Goal: Information Seeking & Learning: Check status

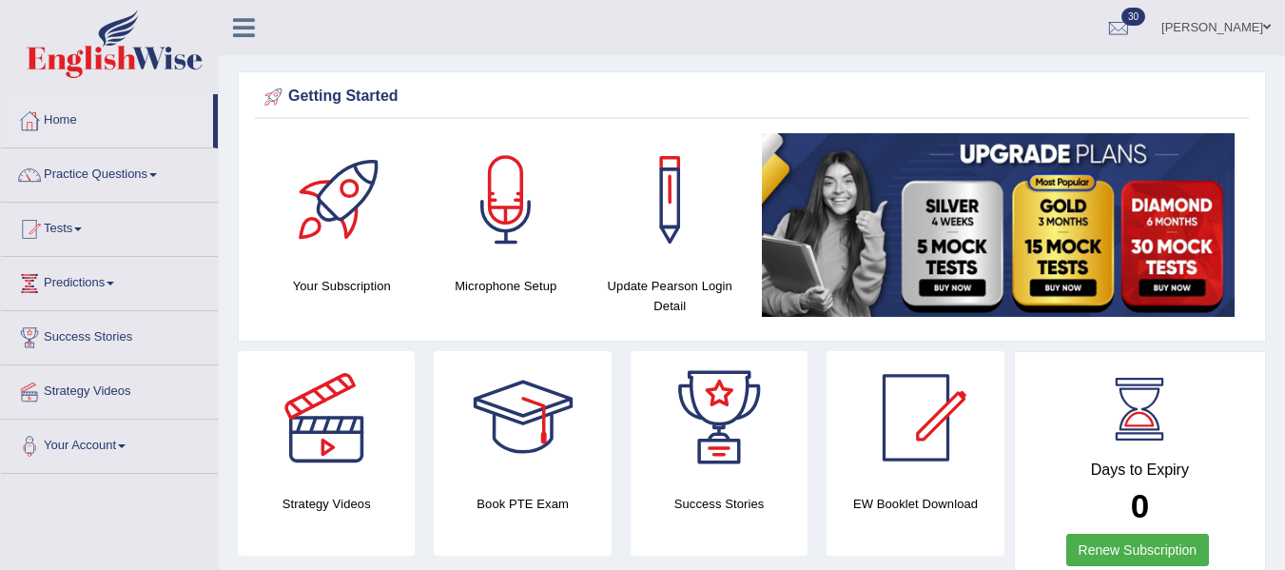
click at [94, 224] on link "Tests" at bounding box center [109, 227] width 217 height 48
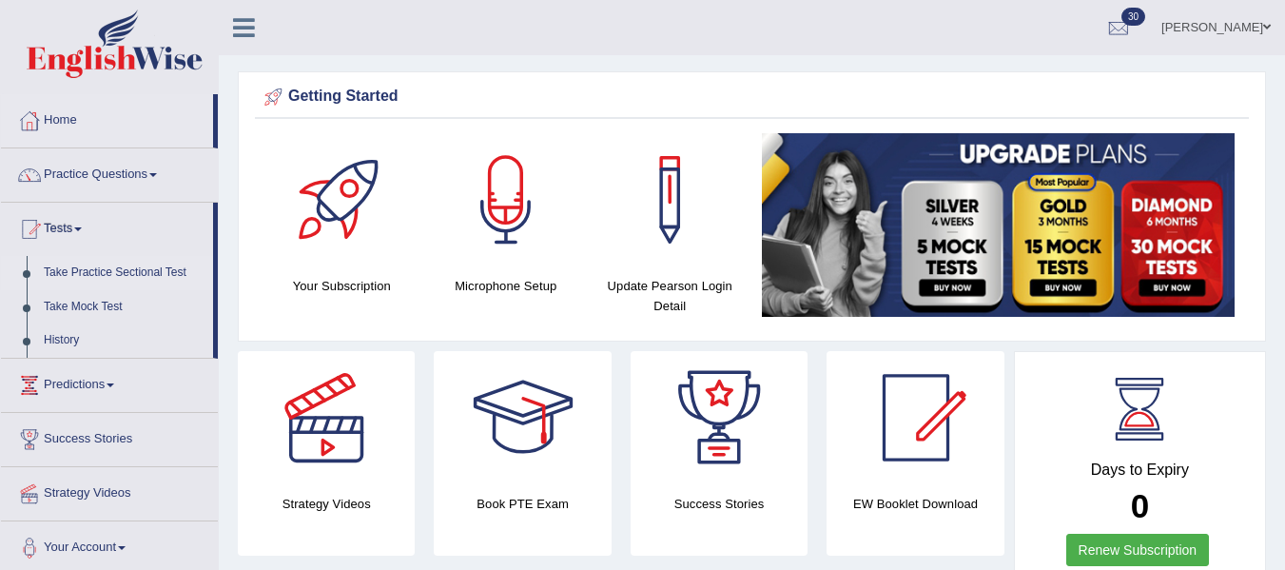
click at [138, 274] on link "Take Practice Sectional Test" at bounding box center [124, 273] width 178 height 34
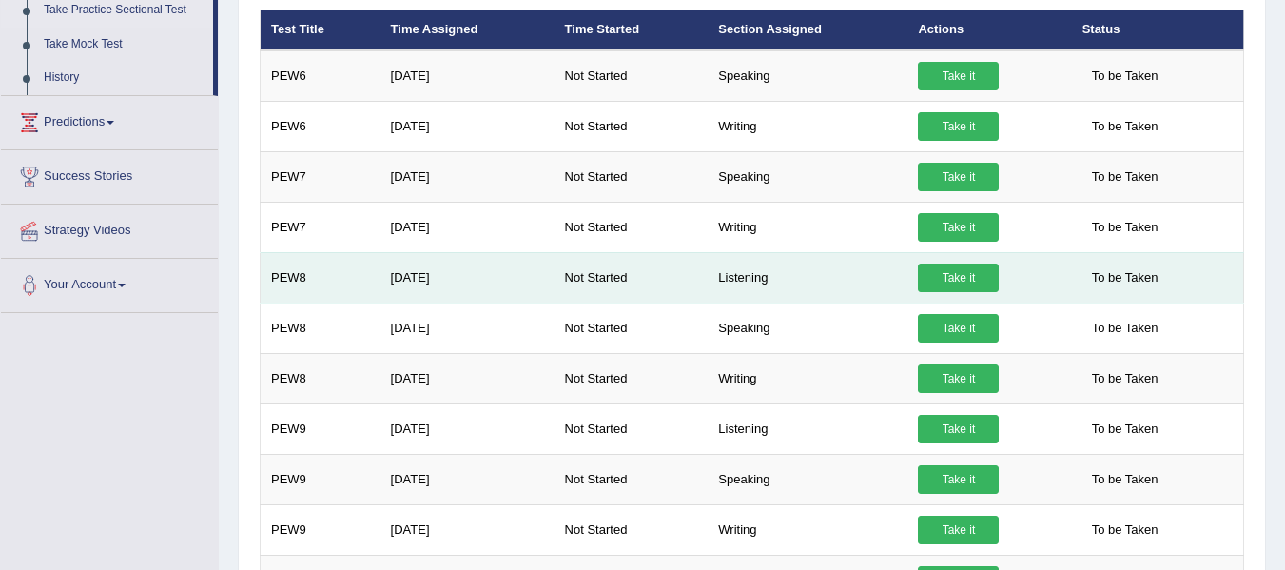
click at [950, 279] on link "Take it" at bounding box center [958, 277] width 81 height 29
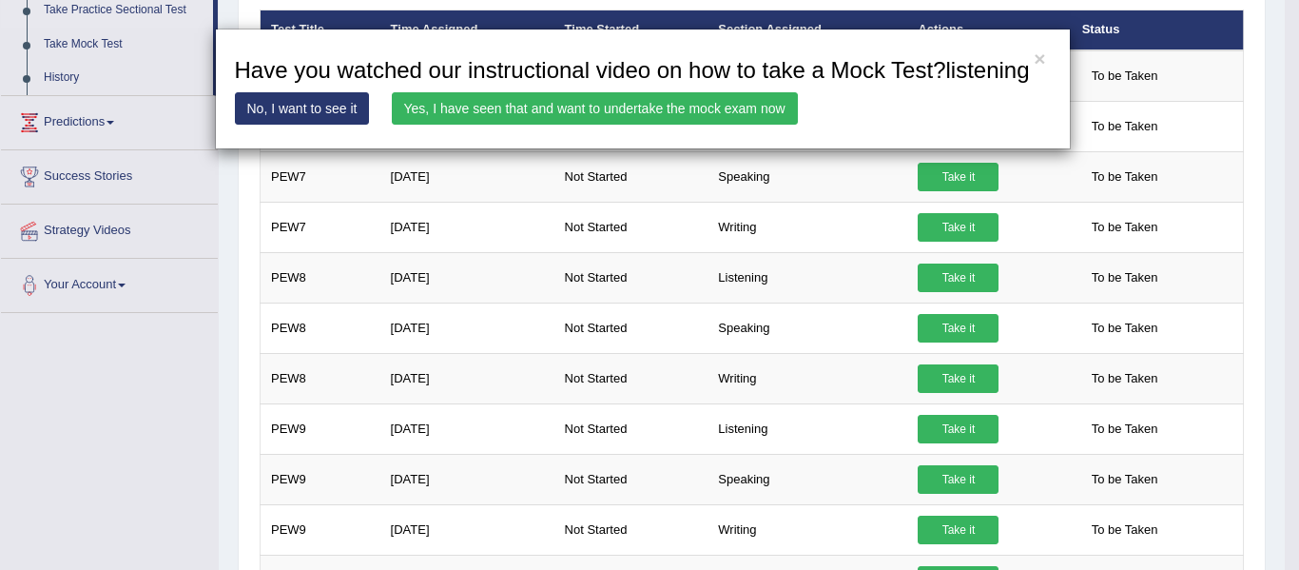
click at [746, 104] on link "Yes, I have seen that and want to undertake the mock exam now" at bounding box center [595, 108] width 406 height 32
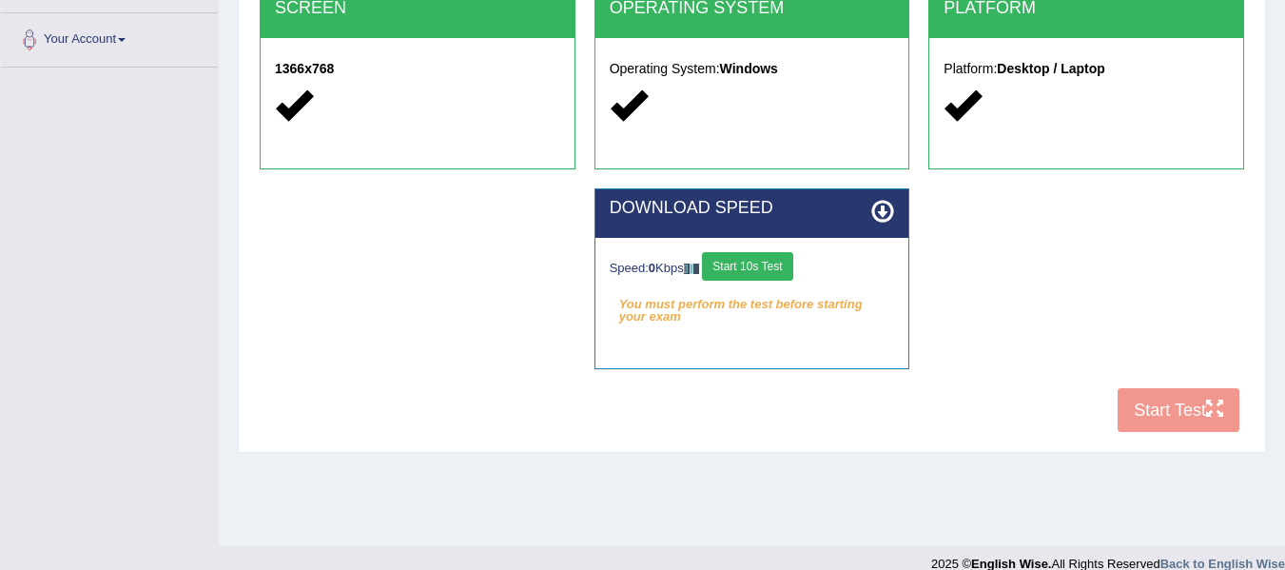
scroll to position [429, 0]
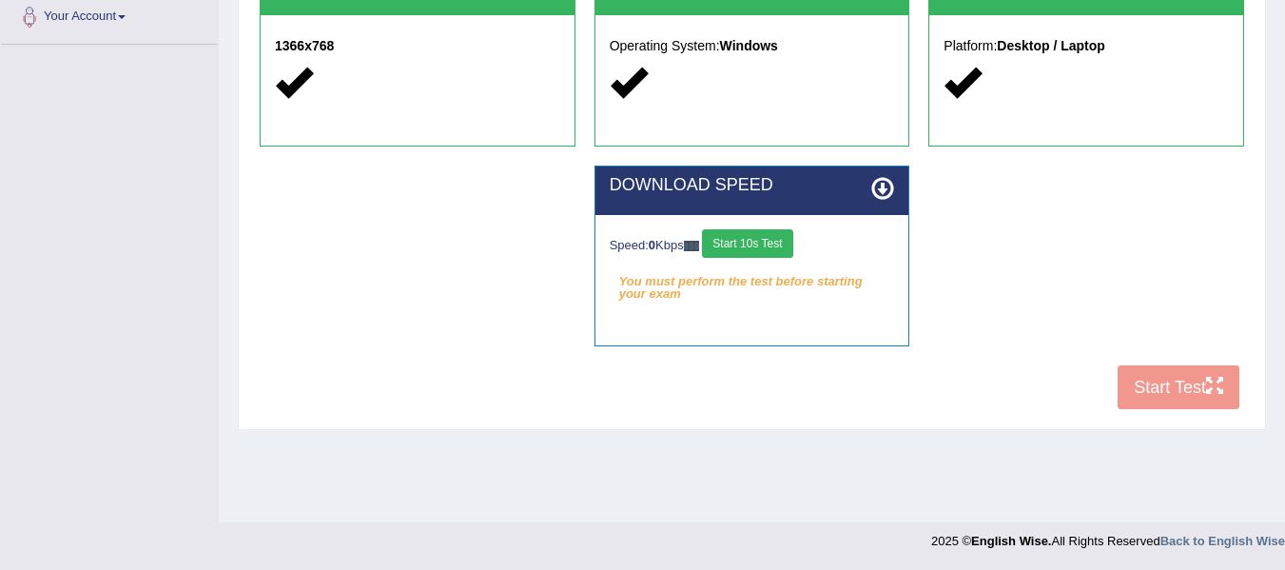
click at [775, 245] on button "Start 10s Test" at bounding box center [747, 243] width 90 height 29
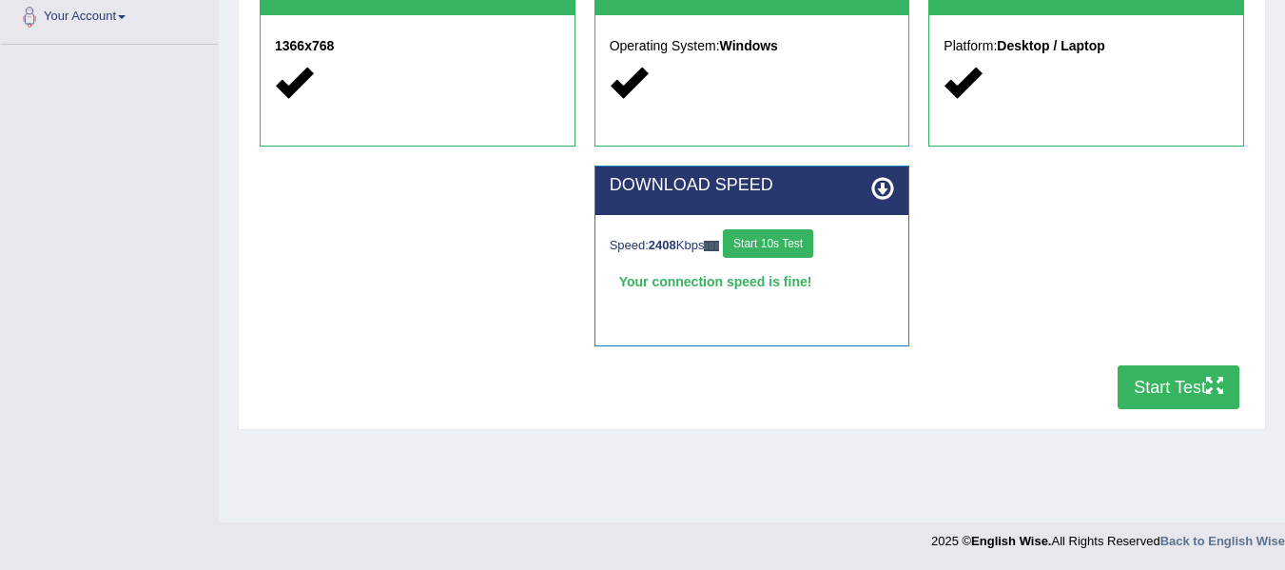
click at [1148, 386] on button "Start Test" at bounding box center [1178, 387] width 122 height 44
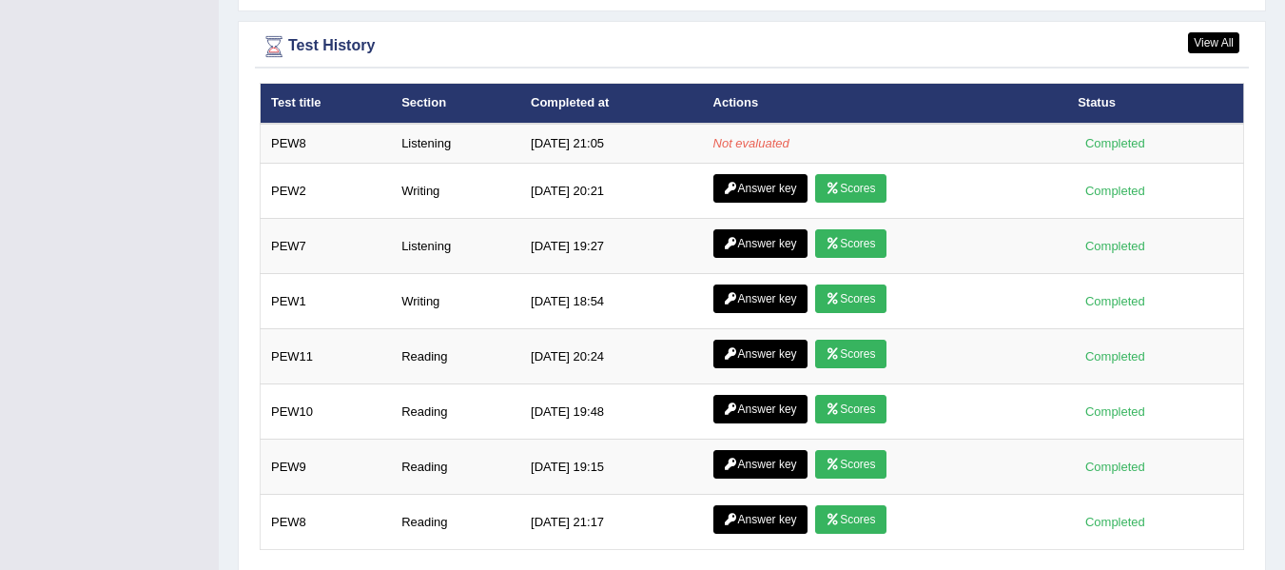
scroll to position [2636, 0]
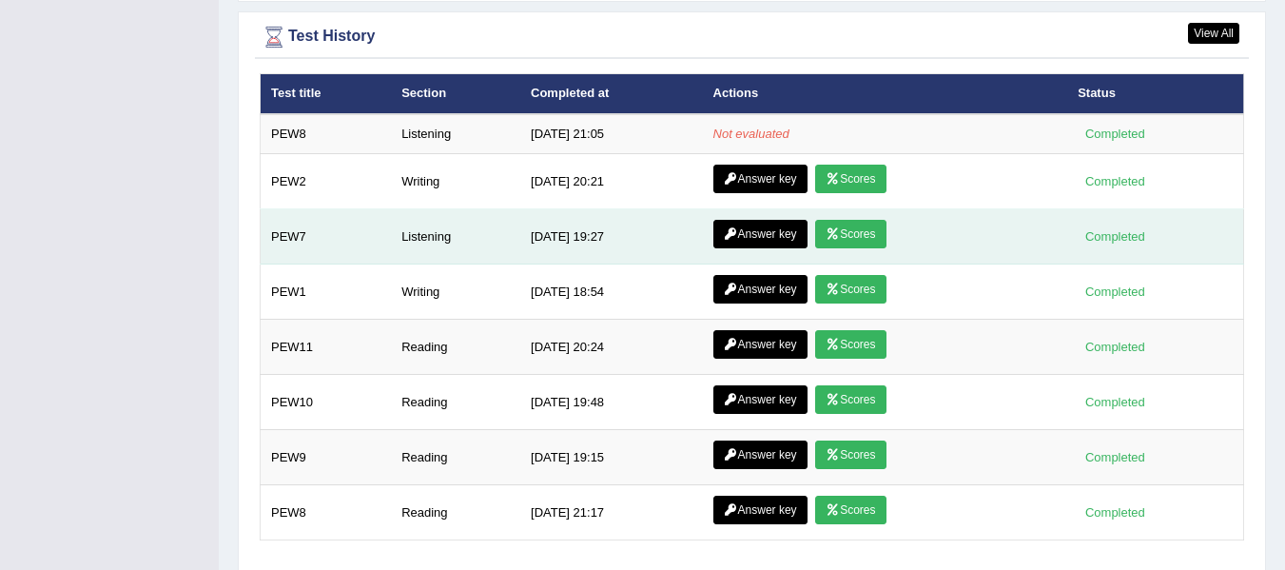
click at [763, 235] on link "Answer key" at bounding box center [760, 234] width 94 height 29
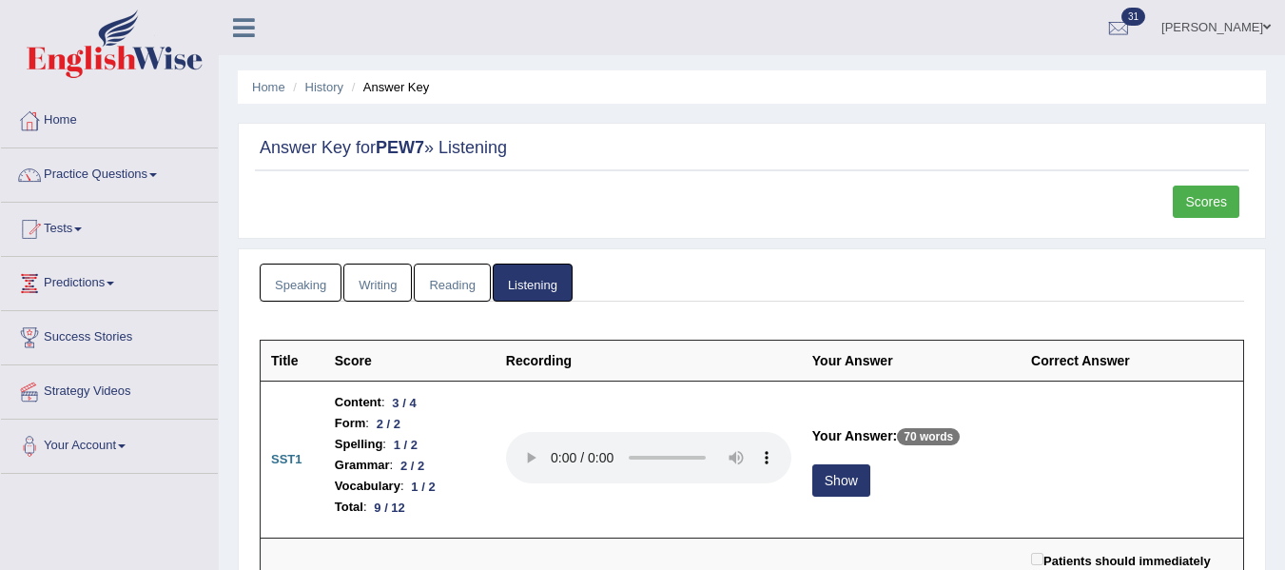
click at [1208, 201] on link "Scores" at bounding box center [1205, 201] width 67 height 32
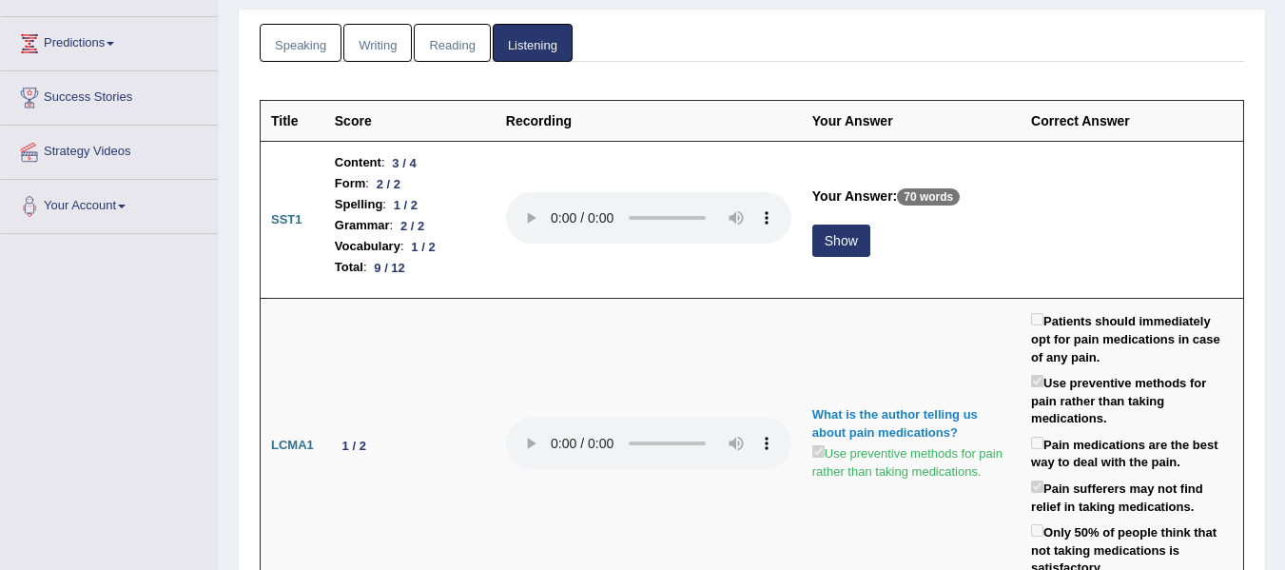
scroll to position [240, 0]
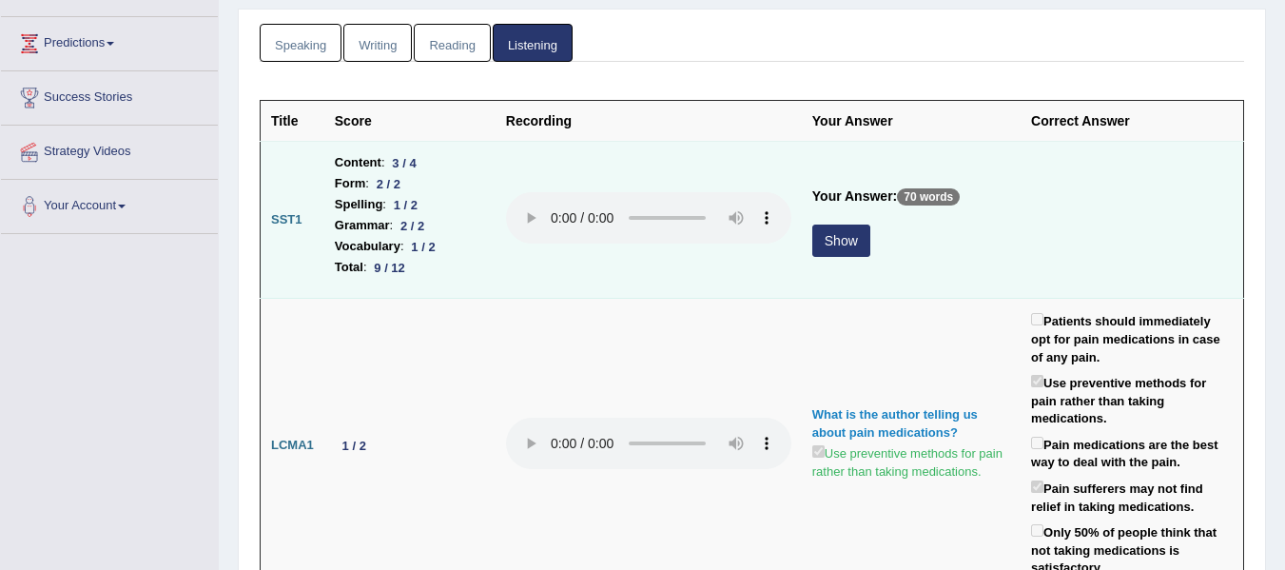
click at [849, 239] on button "Show" at bounding box center [841, 240] width 58 height 32
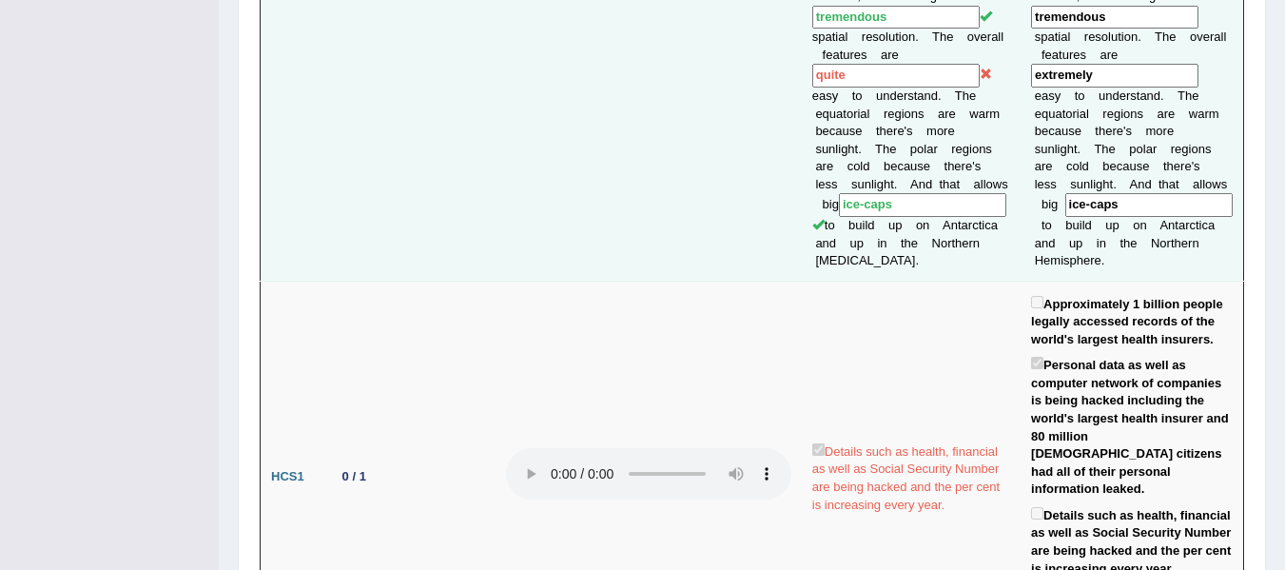
scroll to position [2684, 0]
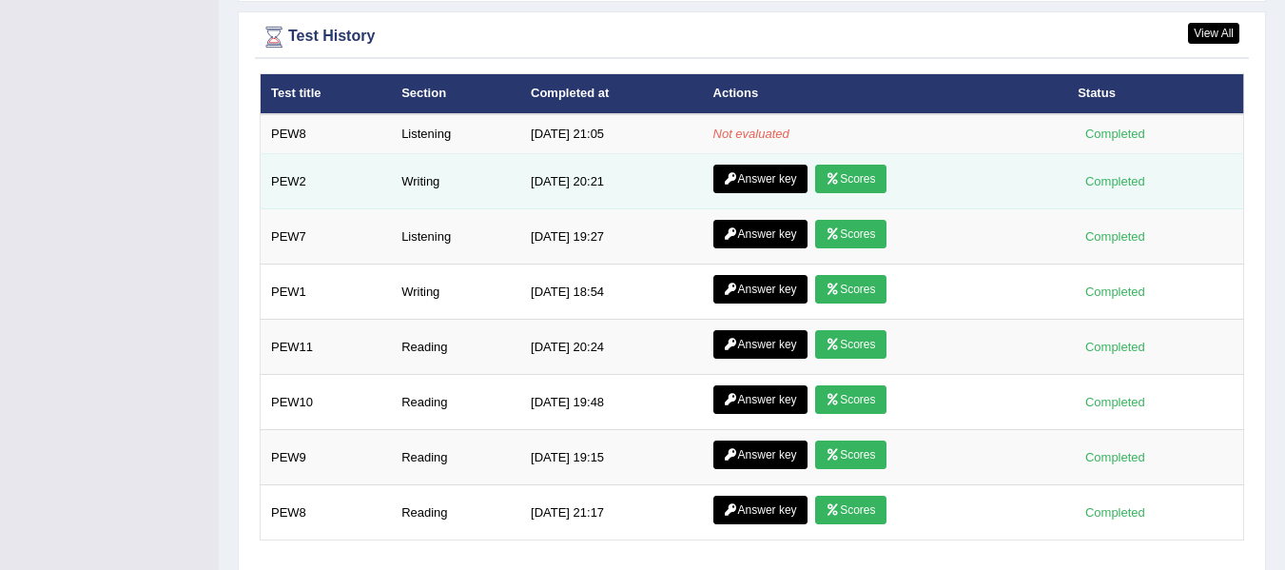
click at [852, 181] on link "Scores" at bounding box center [850, 179] width 70 height 29
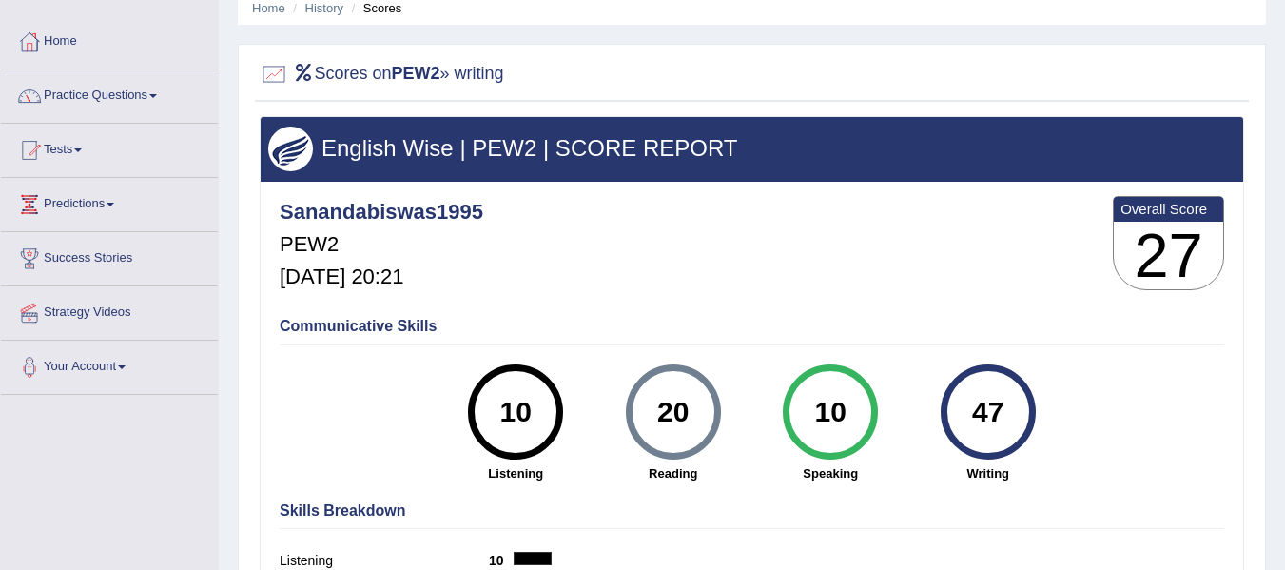
scroll to position [78, 0]
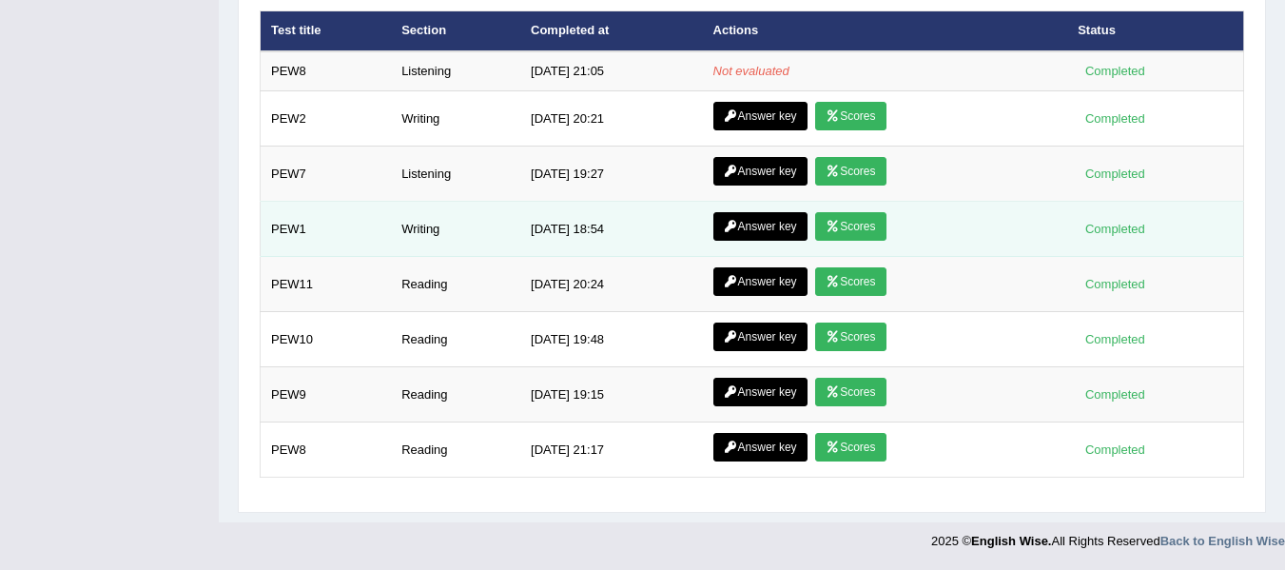
click at [848, 235] on link "Scores" at bounding box center [850, 226] width 70 height 29
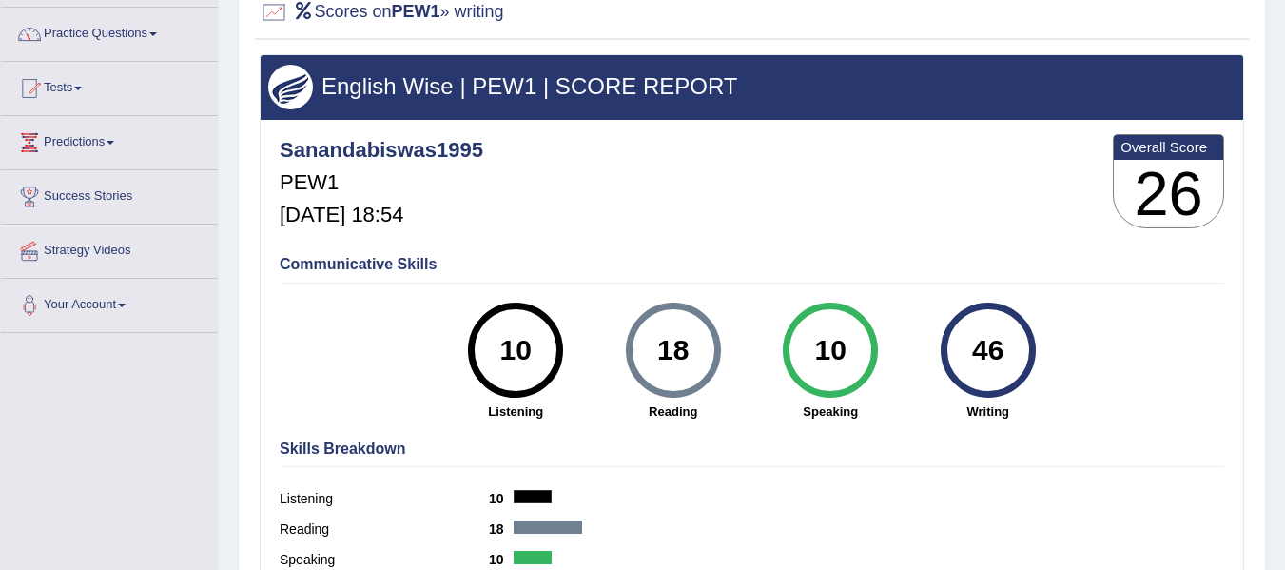
scroll to position [142, 0]
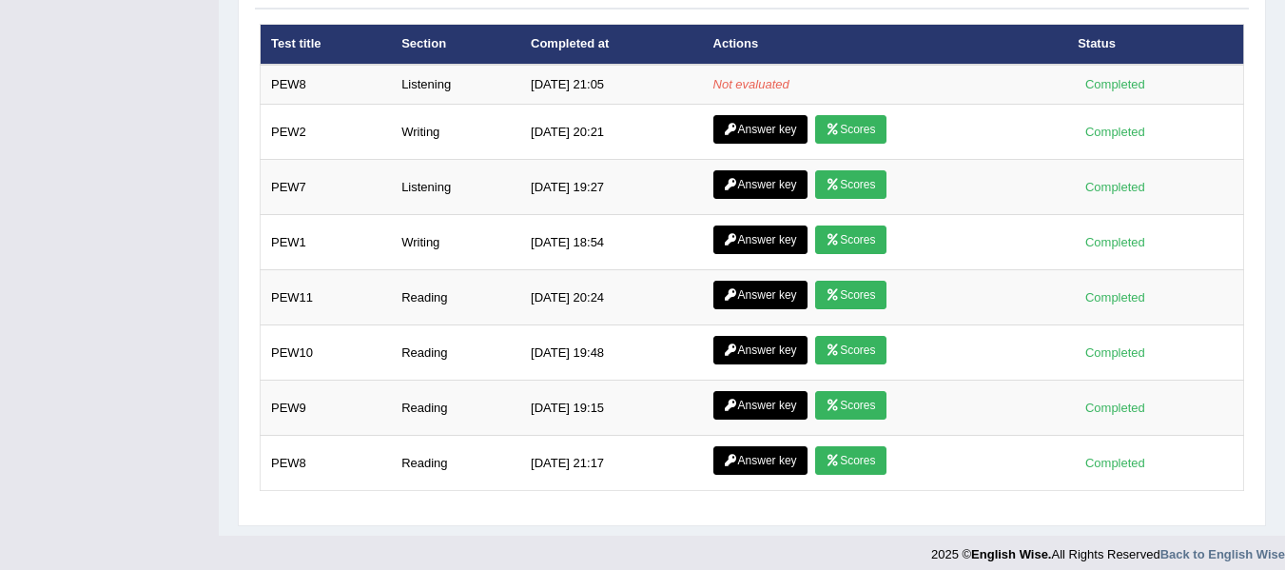
scroll to position [2683, 0]
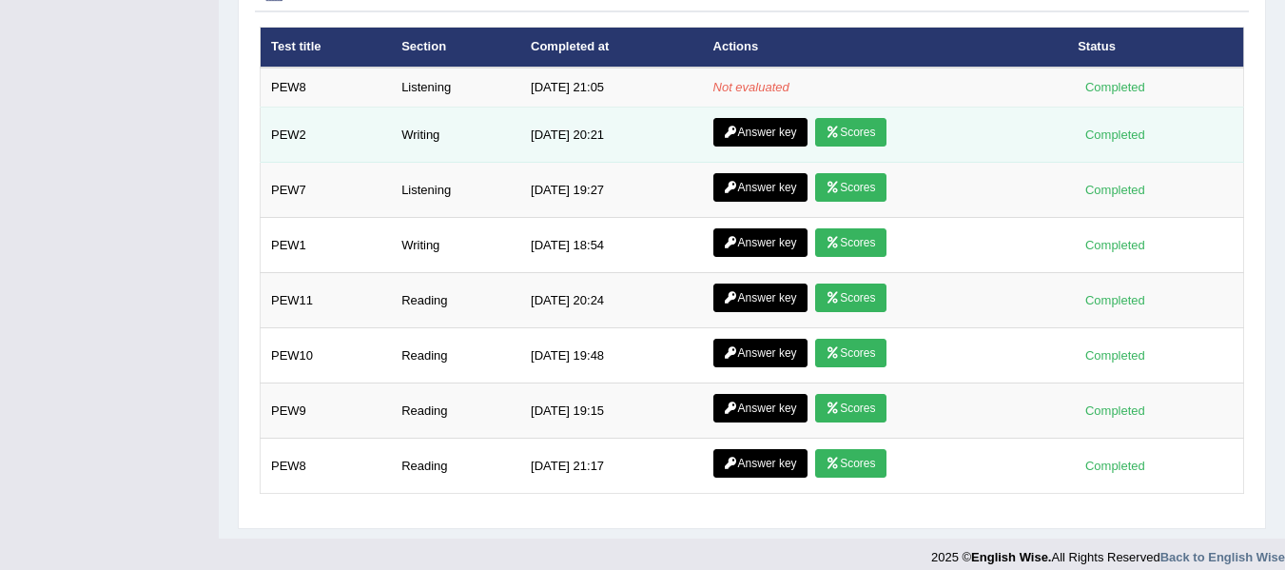
click at [767, 134] on link "Answer key" at bounding box center [760, 132] width 94 height 29
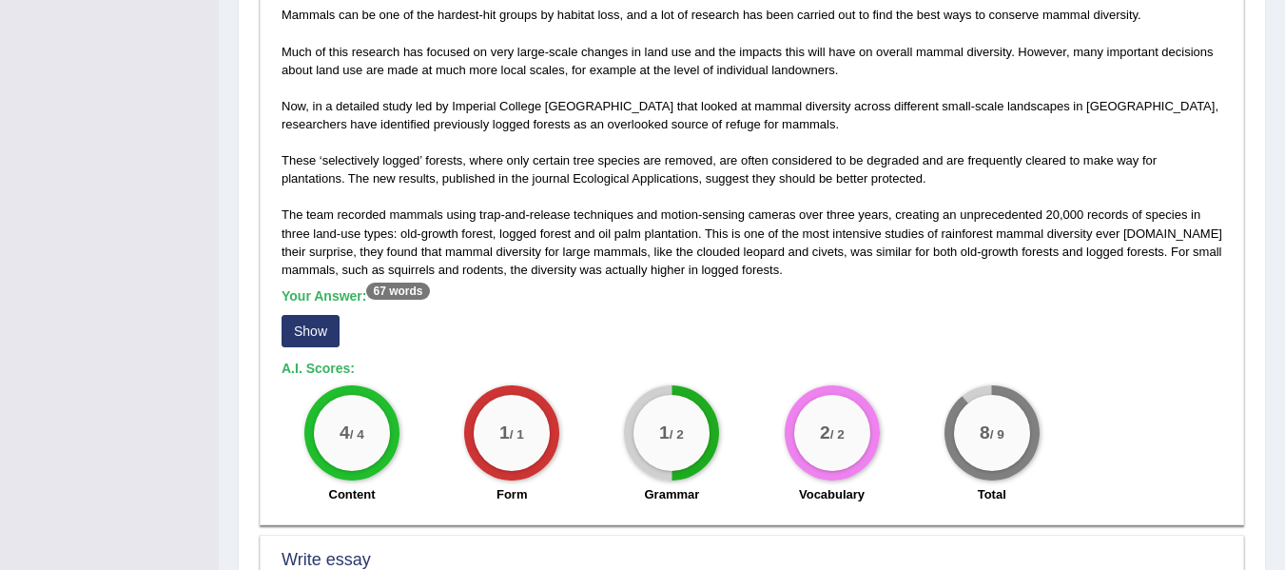
scroll to position [1012, 0]
click at [300, 333] on button "Show" at bounding box center [310, 330] width 58 height 32
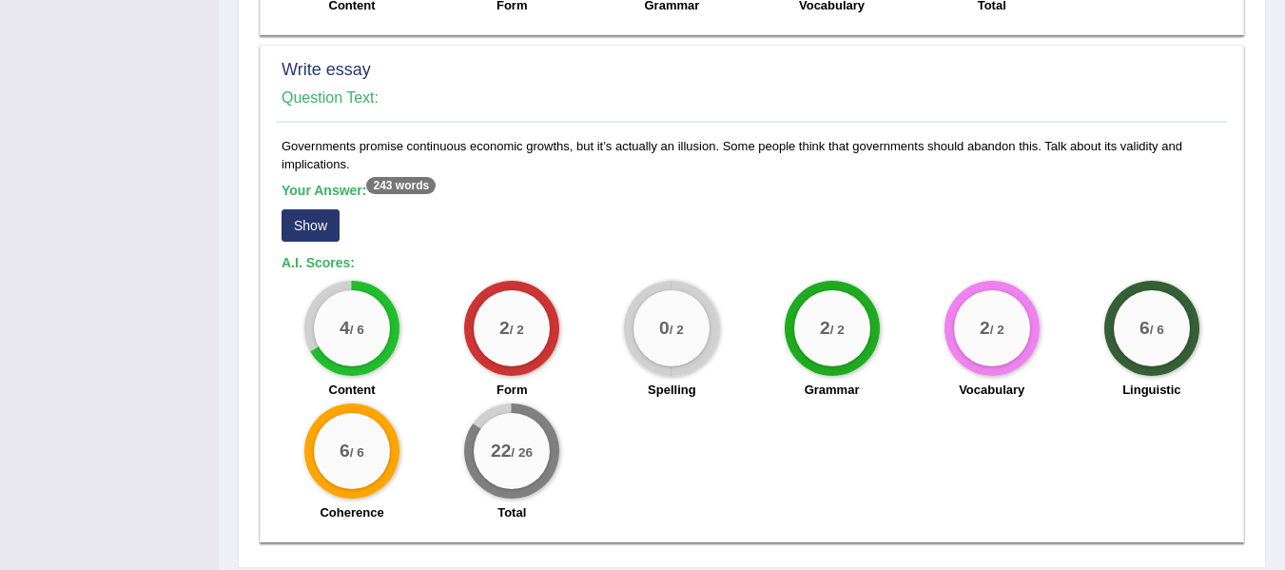
scroll to position [1519, 0]
click at [325, 226] on button "Show" at bounding box center [310, 224] width 58 height 32
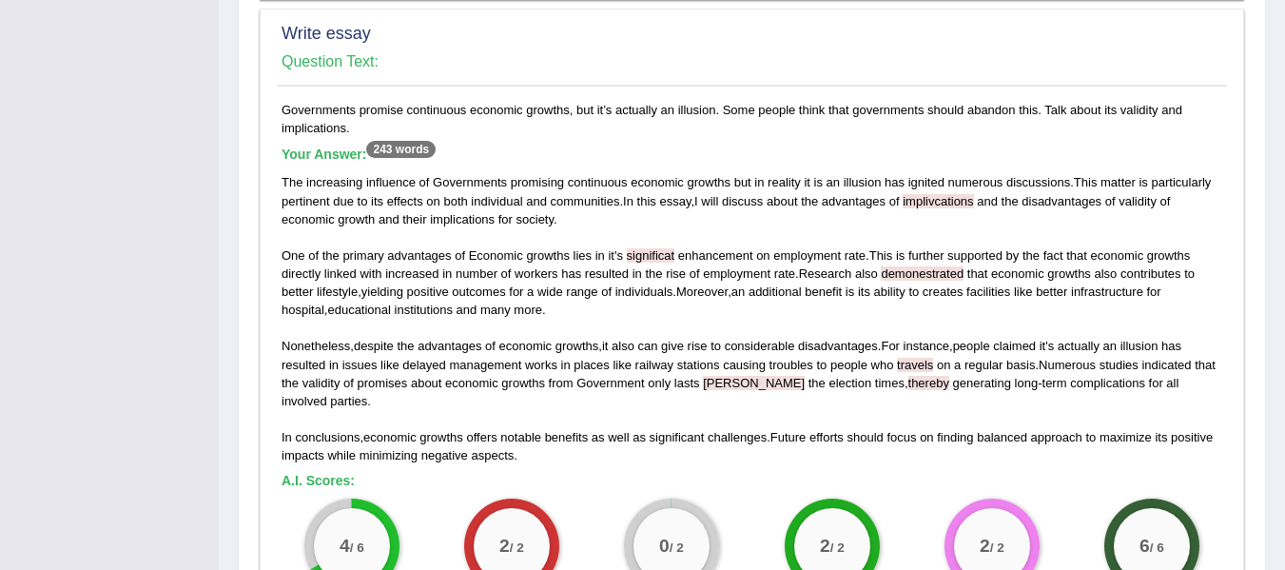
scroll to position [1553, 0]
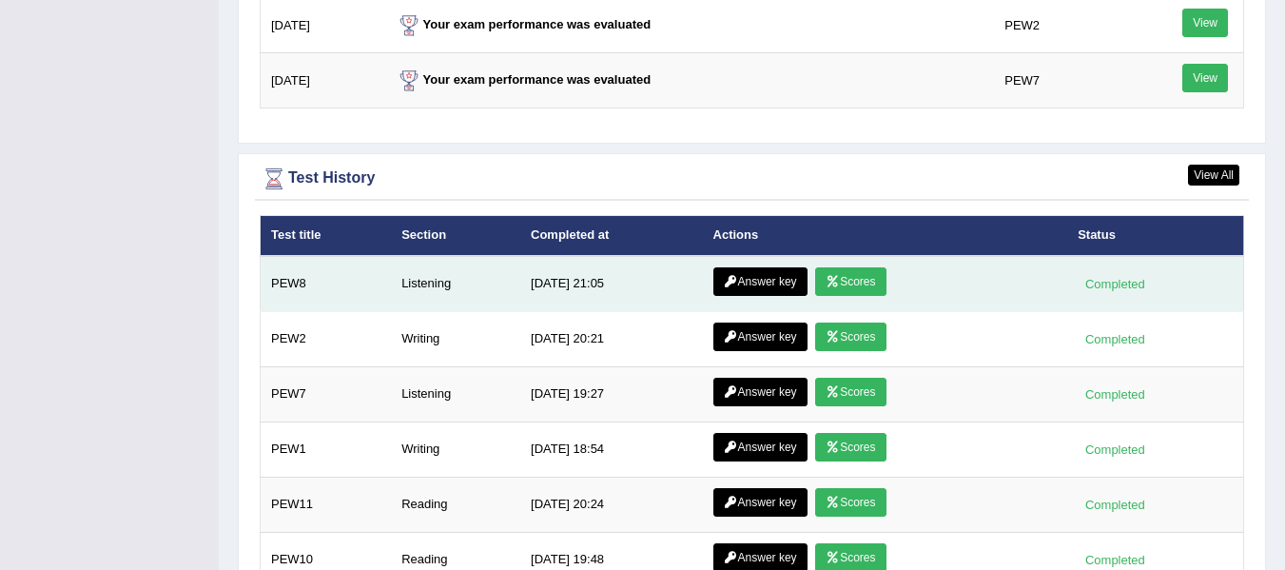
scroll to position [2495, 0]
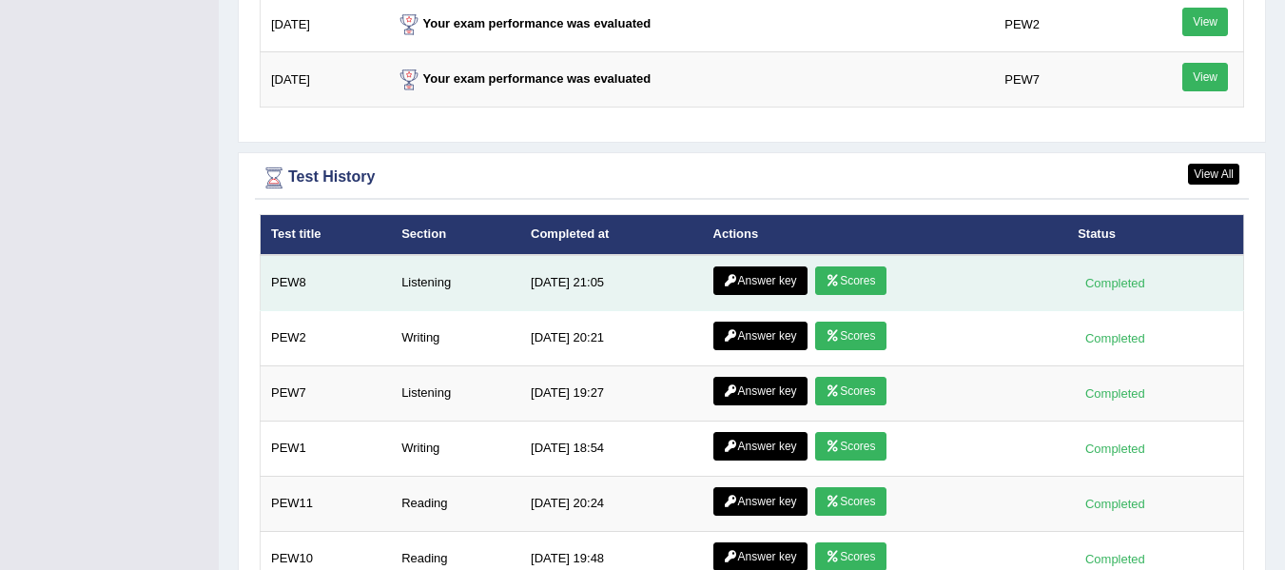
click at [860, 282] on link "Scores" at bounding box center [850, 280] width 70 height 29
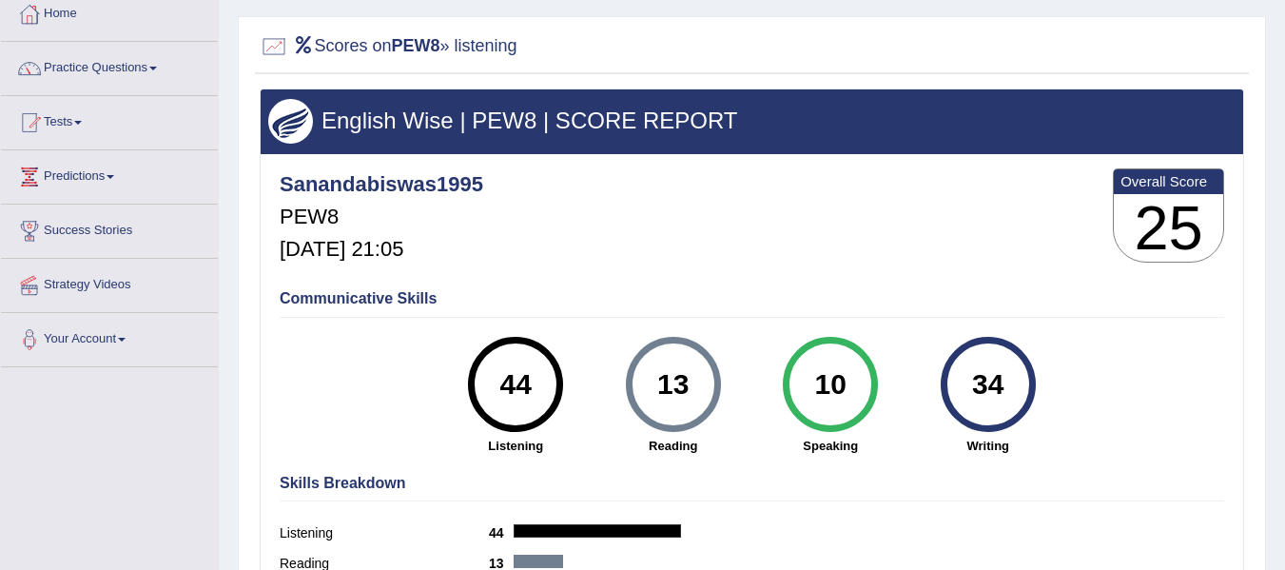
scroll to position [108, 0]
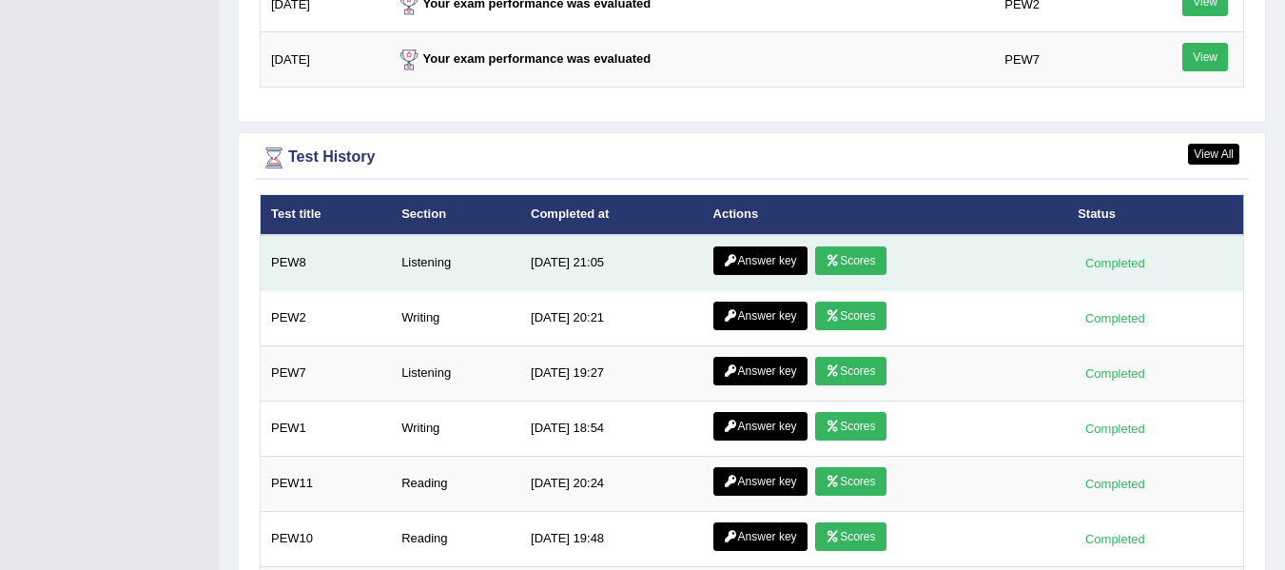
scroll to position [2516, 0]
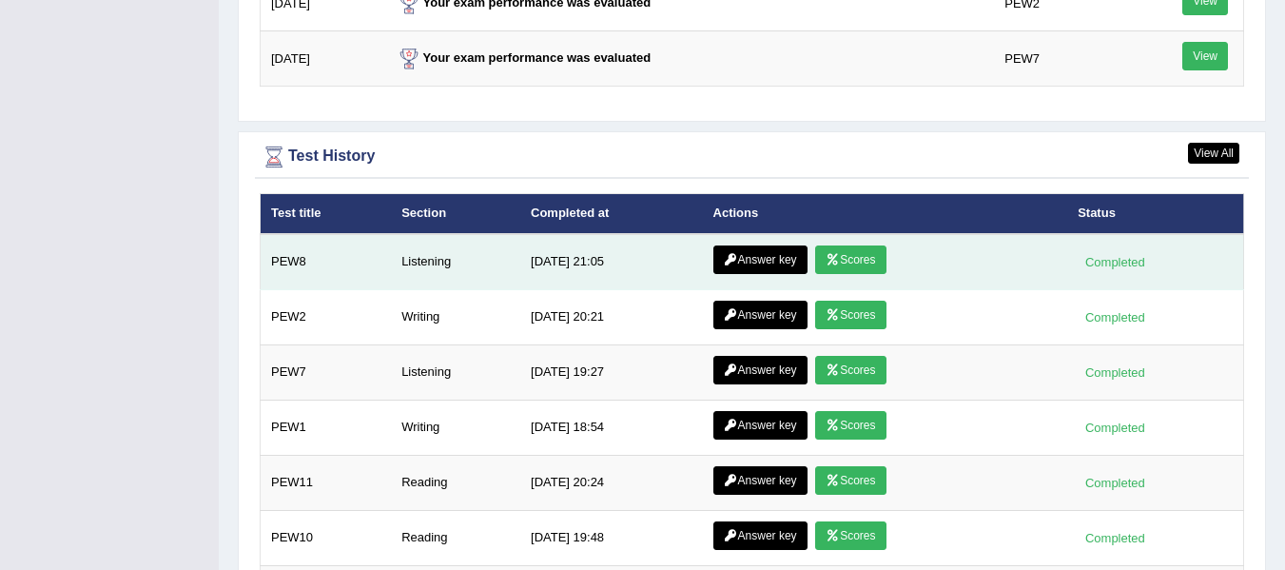
click at [757, 262] on link "Answer key" at bounding box center [760, 259] width 94 height 29
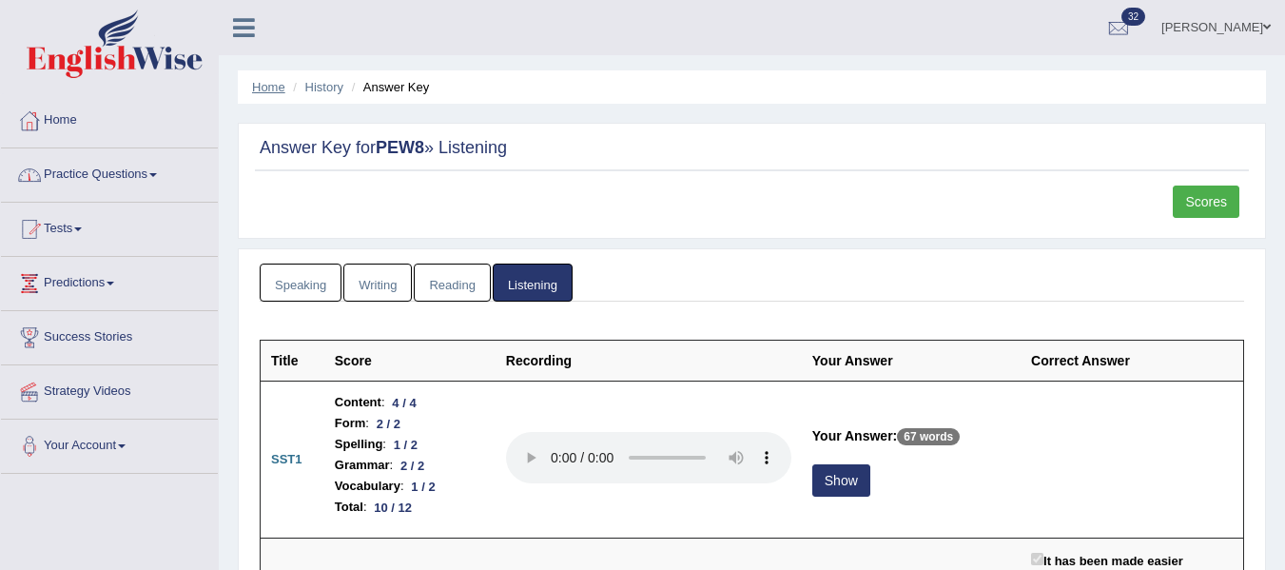
click at [268, 89] on link "Home" at bounding box center [268, 87] width 33 height 14
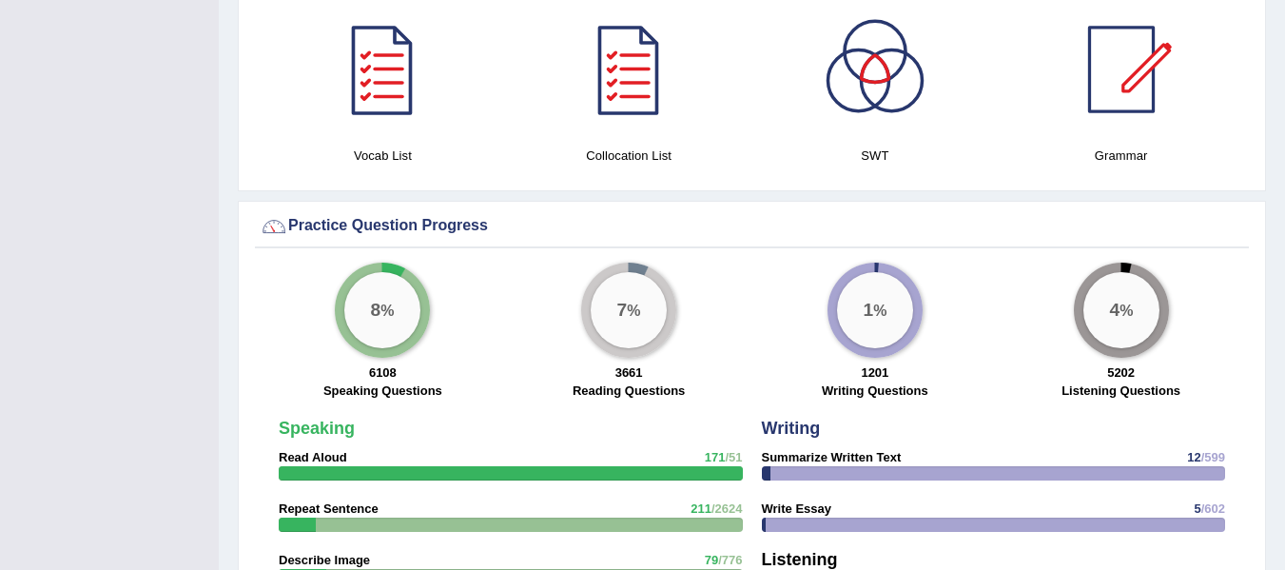
scroll to position [1170, 0]
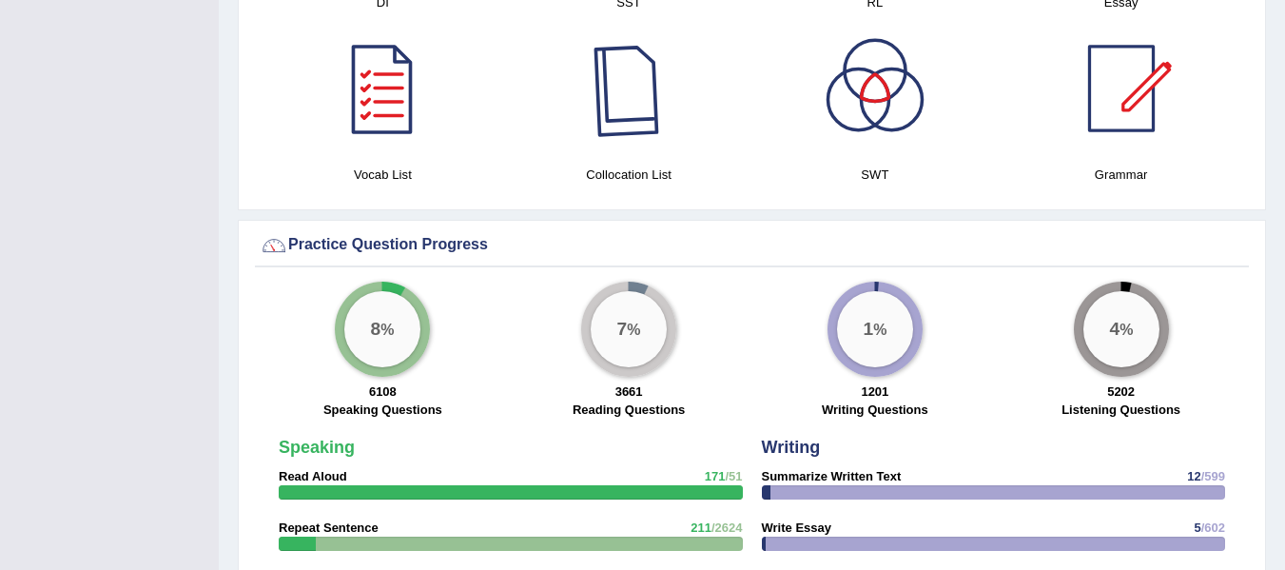
click at [603, 131] on div at bounding box center [628, 88] width 133 height 133
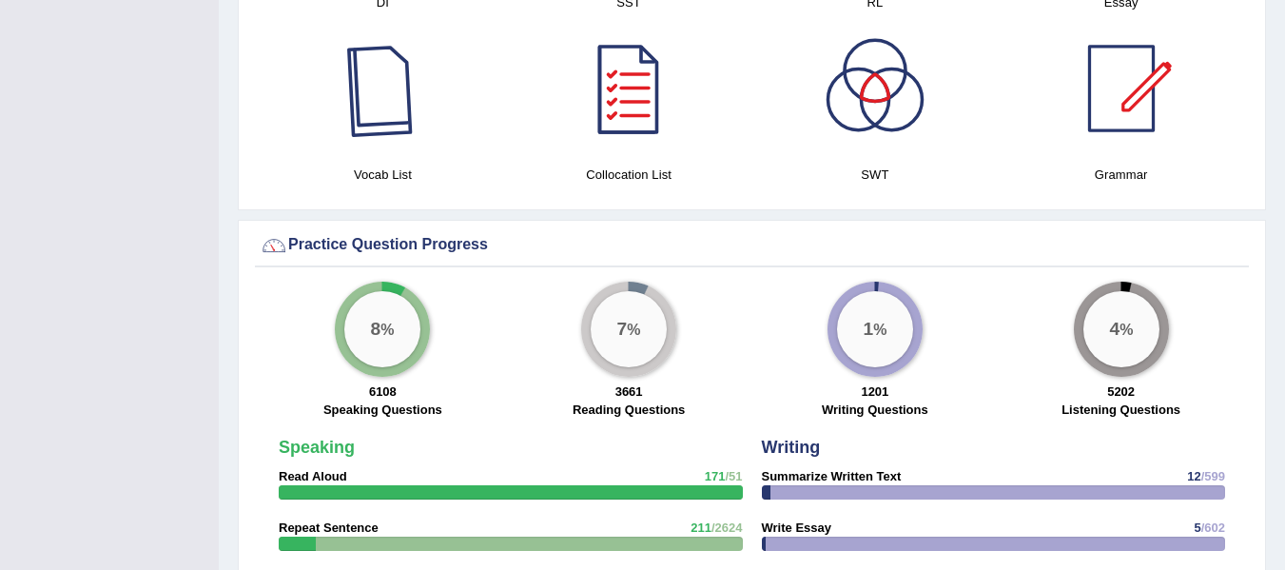
click at [405, 126] on div at bounding box center [382, 88] width 133 height 133
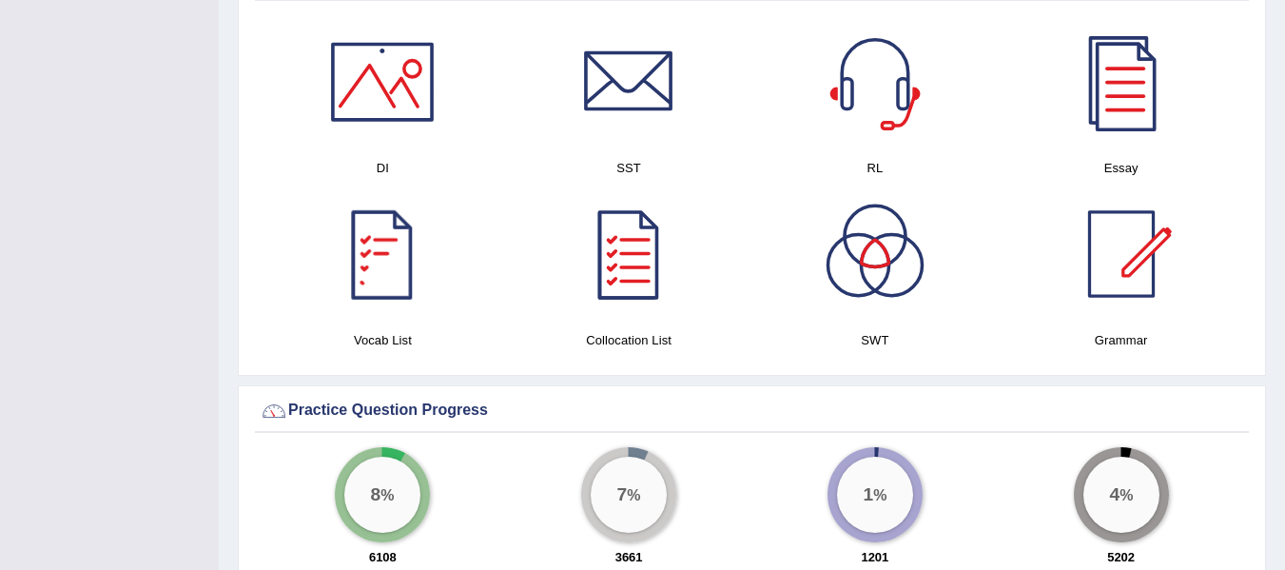
scroll to position [1003, 0]
click at [1163, 267] on div at bounding box center [1121, 254] width 133 height 133
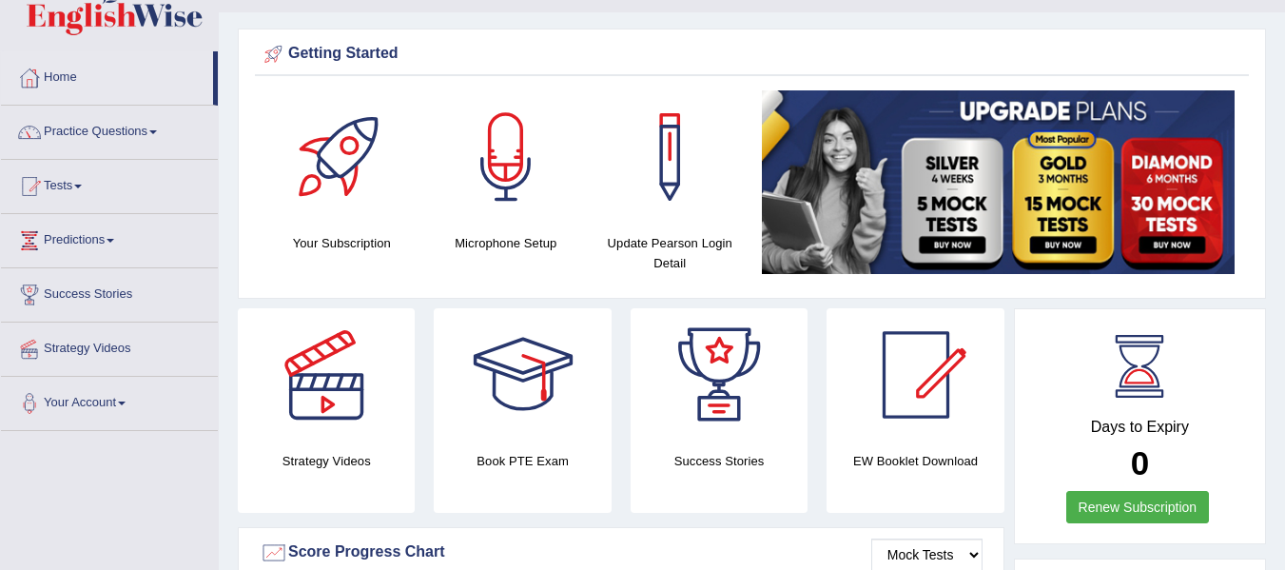
scroll to position [0, 0]
